Goal: Transaction & Acquisition: Purchase product/service

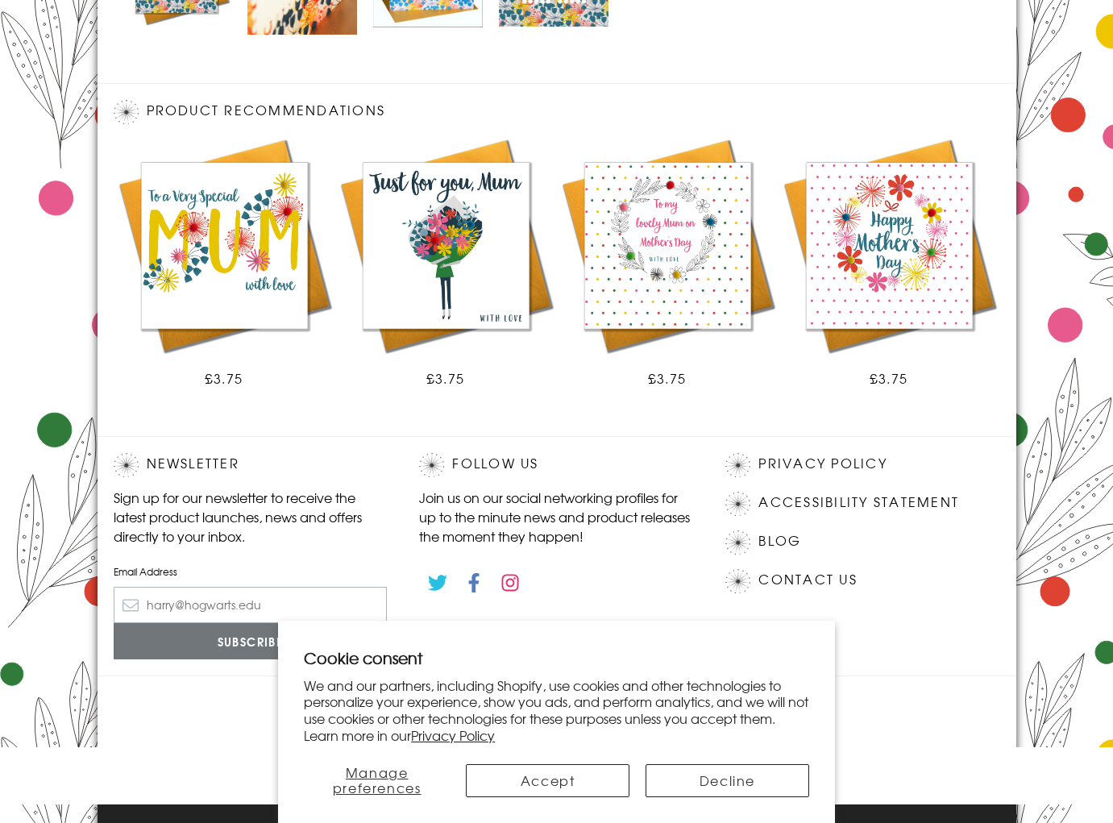
scroll to position [848, 0]
